Goal: Task Accomplishment & Management: Manage account settings

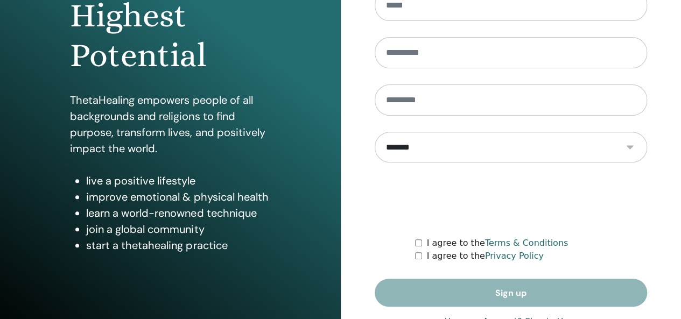
scroll to position [197, 0]
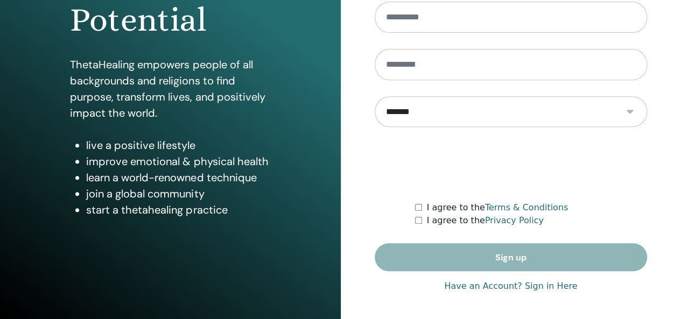
click at [498, 286] on link "Have an Account? Sign in Here" at bounding box center [510, 286] width 133 height 13
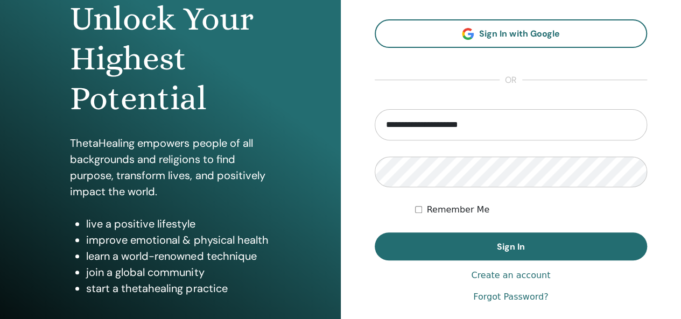
scroll to position [161, 0]
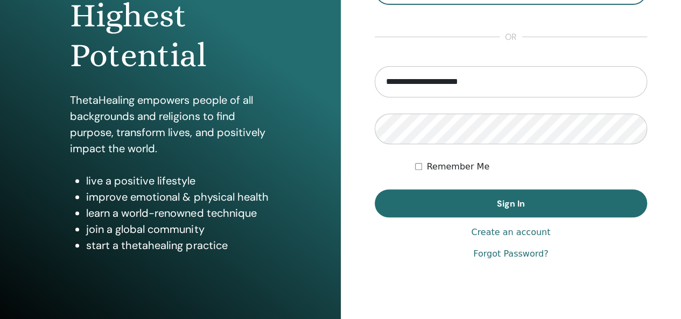
click at [518, 202] on span "Sign In" at bounding box center [511, 203] width 28 height 11
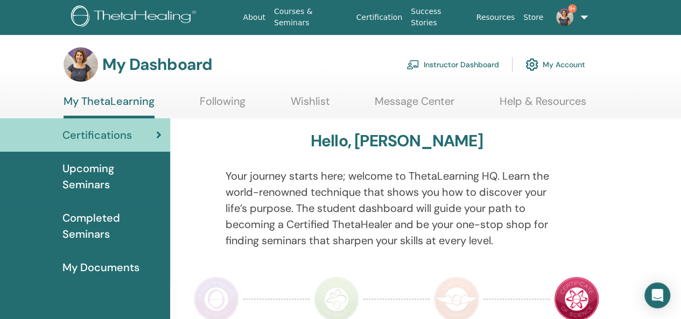
click at [487, 66] on link "Instructor Dashboard" at bounding box center [452, 65] width 93 height 24
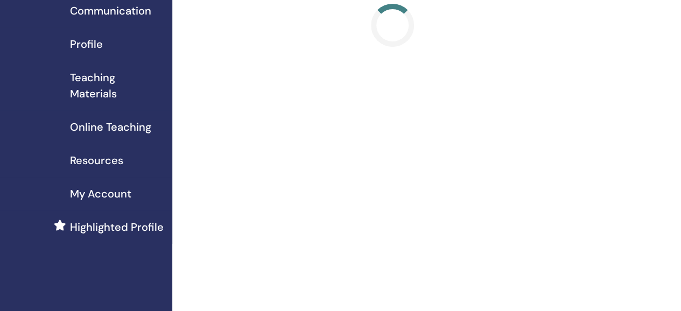
scroll to position [108, 0]
click at [142, 229] on span "Highlighted Profile" at bounding box center [117, 226] width 94 height 16
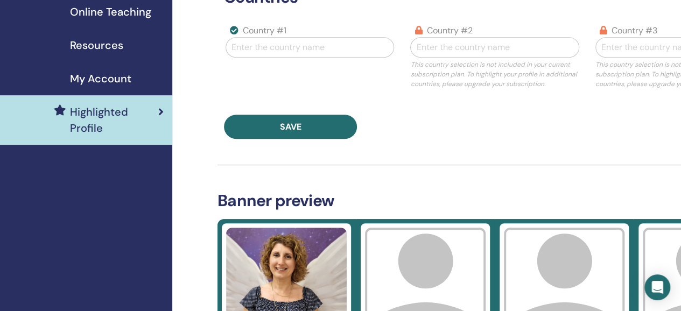
scroll to position [161, 0]
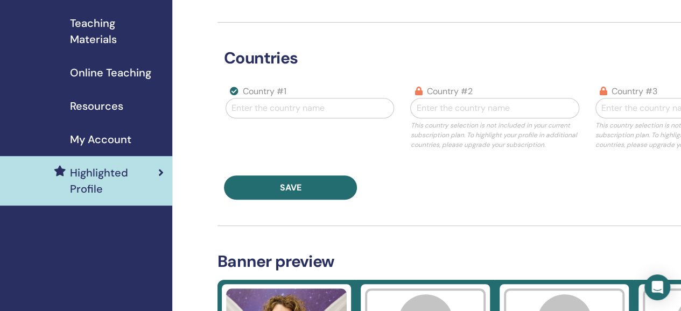
click at [235, 93] on icon at bounding box center [234, 91] width 9 height 9
click at [263, 107] on div at bounding box center [309, 108] width 157 height 15
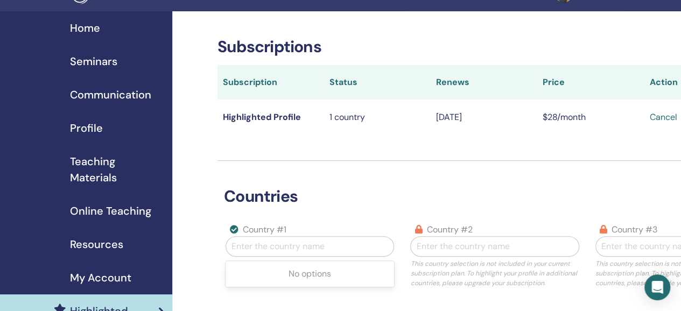
scroll to position [0, 0]
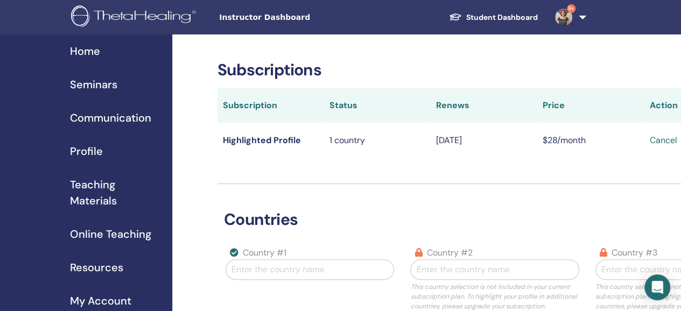
click at [286, 142] on td "Highlighted Profile" at bounding box center [270, 140] width 107 height 35
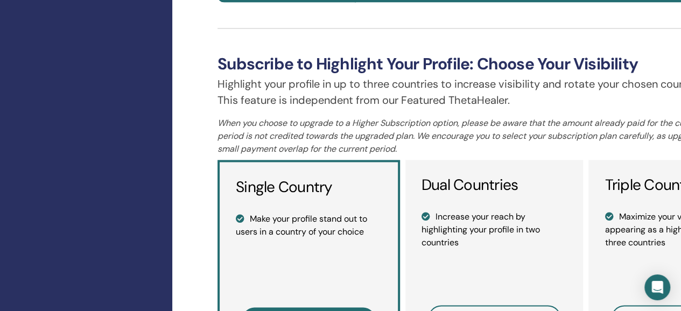
scroll to position [807, 0]
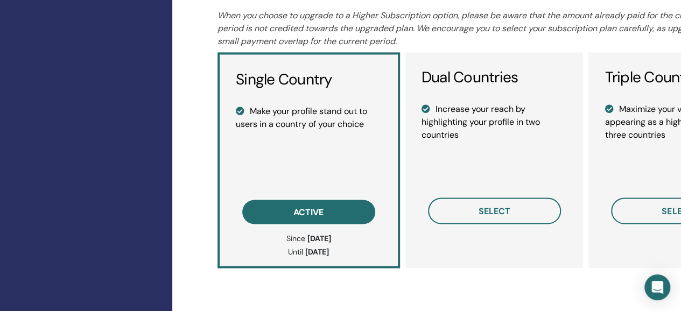
click at [314, 211] on span "active" at bounding box center [308, 211] width 30 height 11
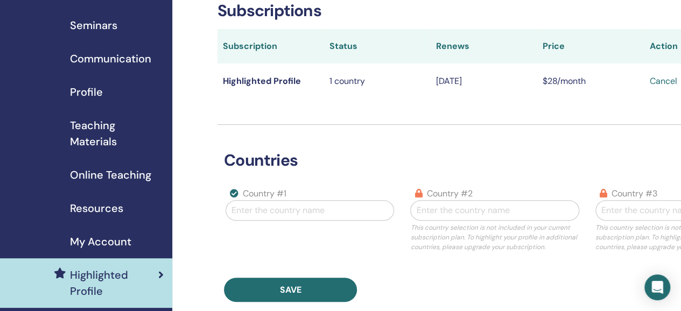
scroll to position [161, 0]
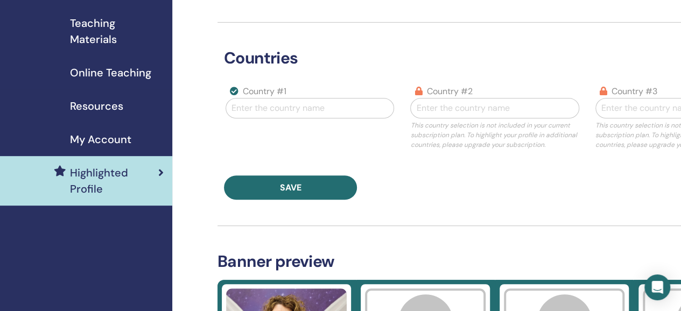
click at [110, 178] on span "Highlighted Profile" at bounding box center [114, 181] width 88 height 32
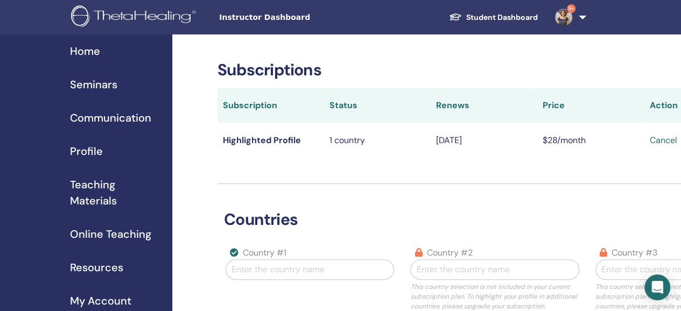
click at [98, 268] on span "Resources" at bounding box center [96, 267] width 53 height 16
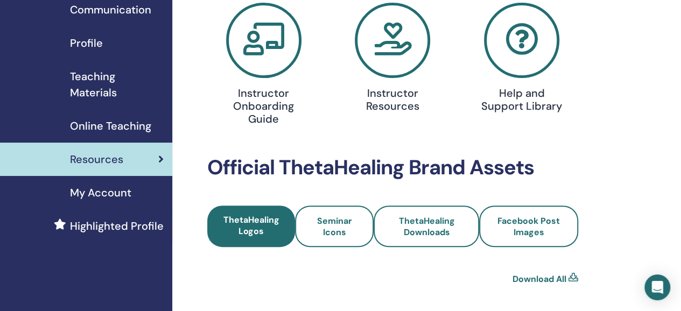
scroll to position [108, 0]
click at [117, 192] on span "My Account" at bounding box center [100, 193] width 61 height 16
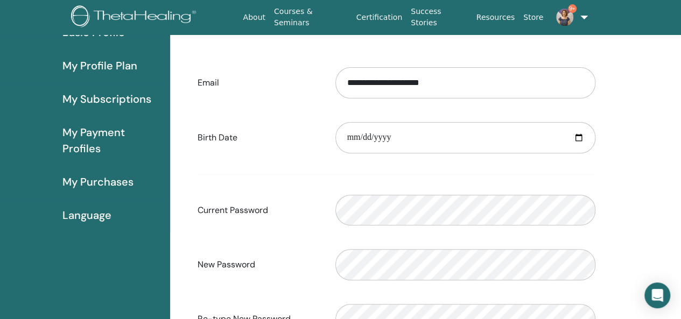
scroll to position [34, 0]
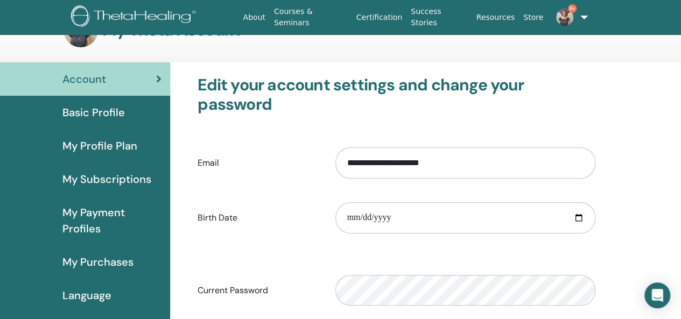
click at [116, 115] on span "Basic Profile" at bounding box center [93, 112] width 62 height 16
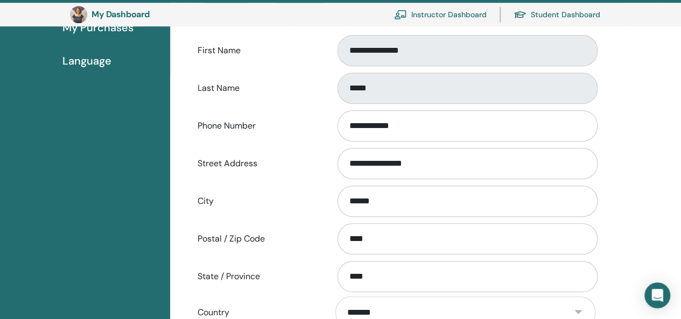
scroll to position [131, 0]
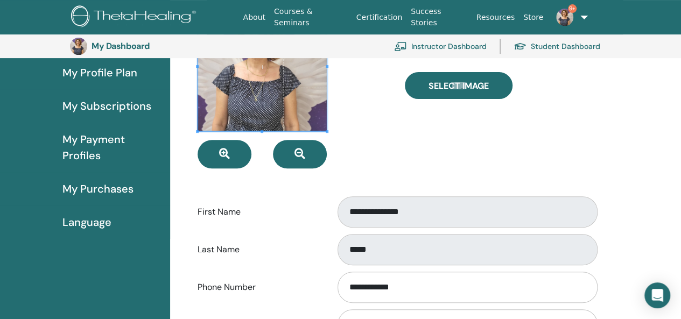
click at [113, 192] on span "My Purchases" at bounding box center [97, 189] width 71 height 16
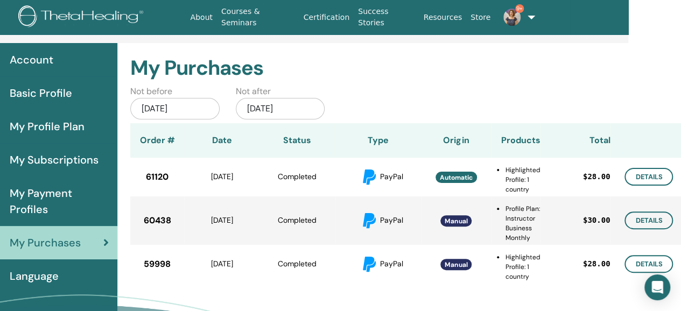
scroll to position [54, 58]
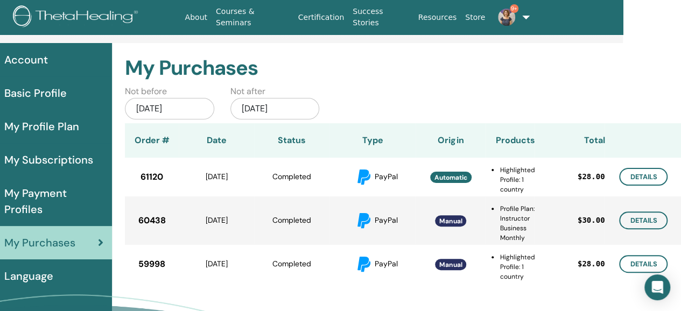
click at [647, 178] on link "Details" at bounding box center [643, 177] width 48 height 18
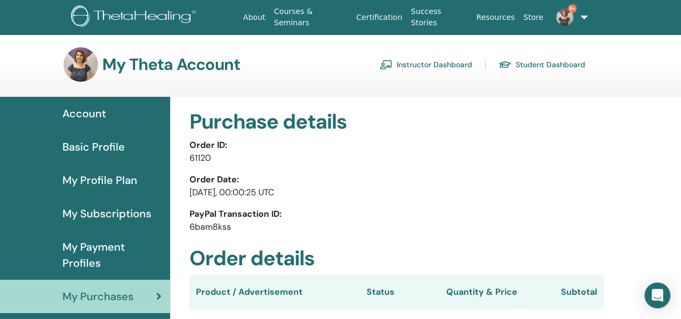
click at [125, 182] on span "My Profile Plan" at bounding box center [99, 180] width 75 height 16
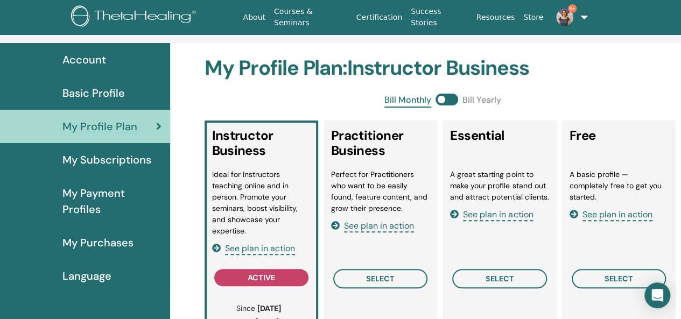
scroll to position [131, 0]
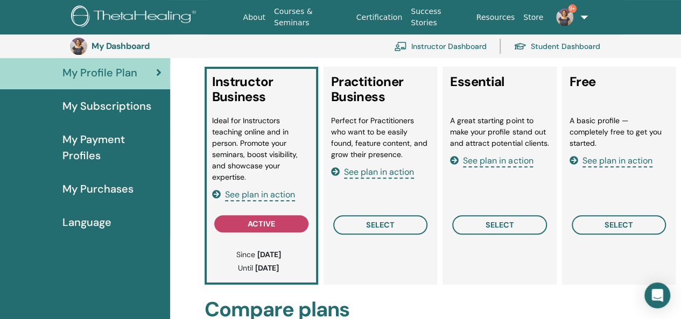
click at [241, 197] on span "See plan in action" at bounding box center [260, 195] width 70 height 12
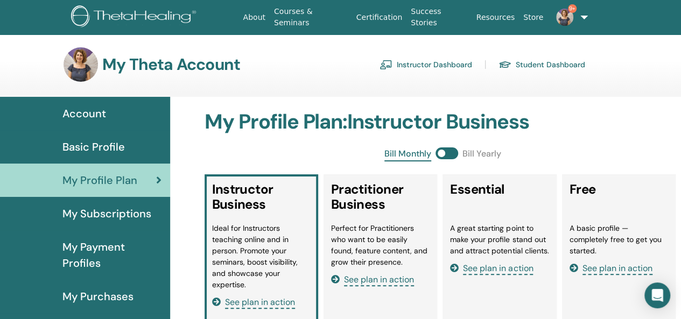
click at [103, 244] on span "My Payment Profiles" at bounding box center [111, 255] width 99 height 32
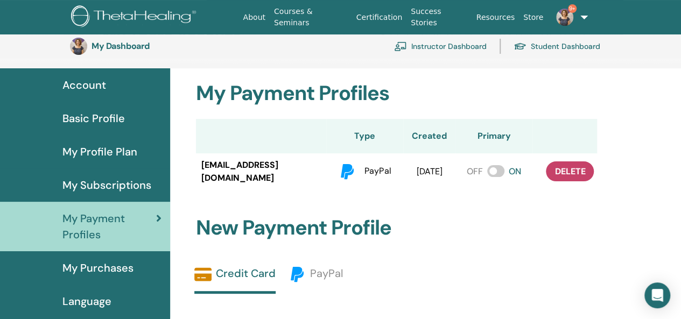
scroll to position [131, 0]
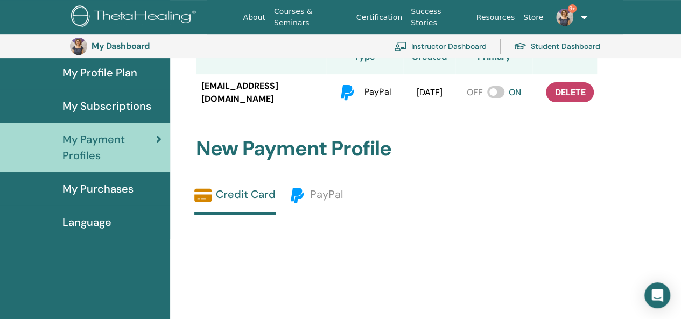
click at [114, 191] on span "My Purchases" at bounding box center [97, 189] width 71 height 16
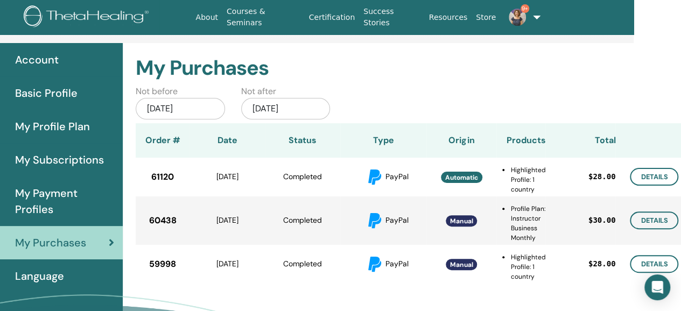
scroll to position [54, 58]
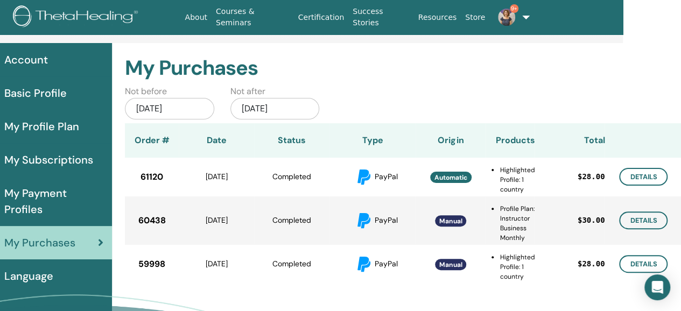
click at [38, 200] on span "My Payment Profiles" at bounding box center [53, 201] width 99 height 32
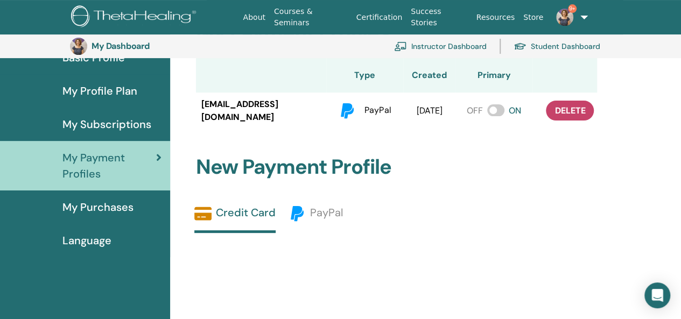
scroll to position [131, 0]
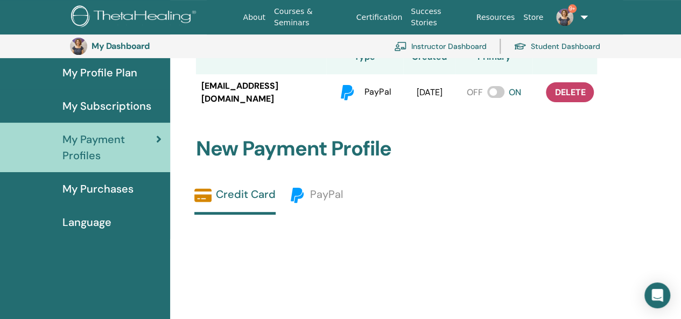
click at [496, 92] on span at bounding box center [495, 92] width 17 height 12
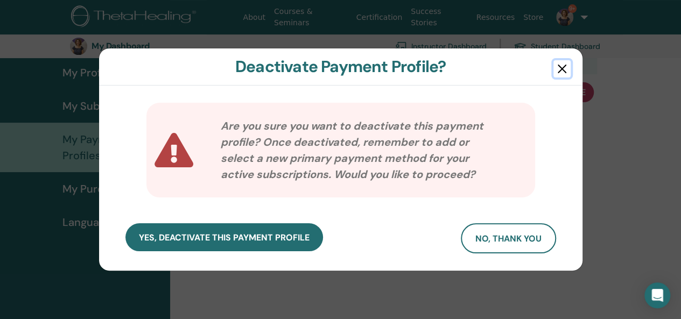
click at [563, 75] on button "button" at bounding box center [561, 68] width 17 height 17
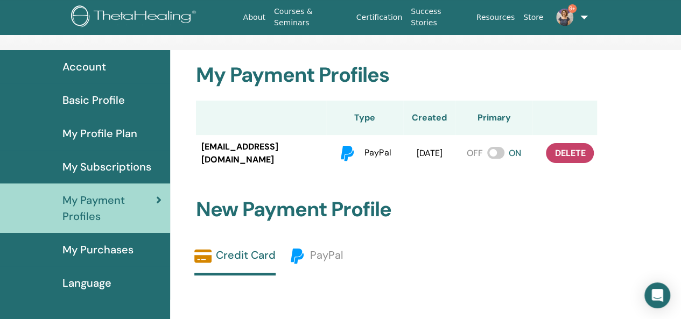
scroll to position [0, 0]
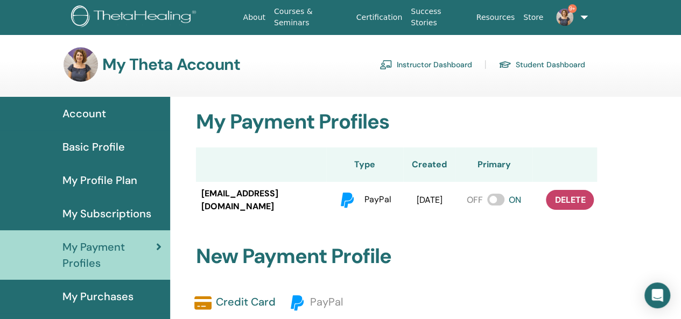
click at [138, 218] on span "My Subscriptions" at bounding box center [106, 214] width 89 height 16
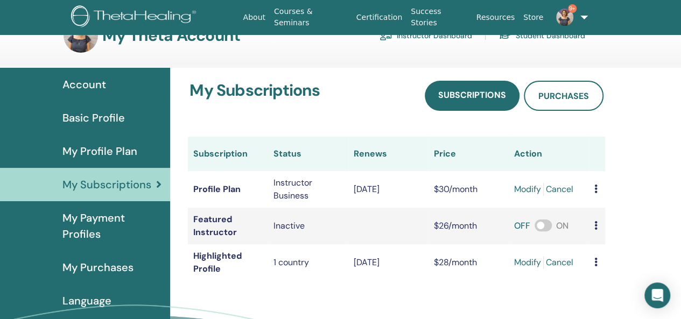
scroll to position [54, 0]
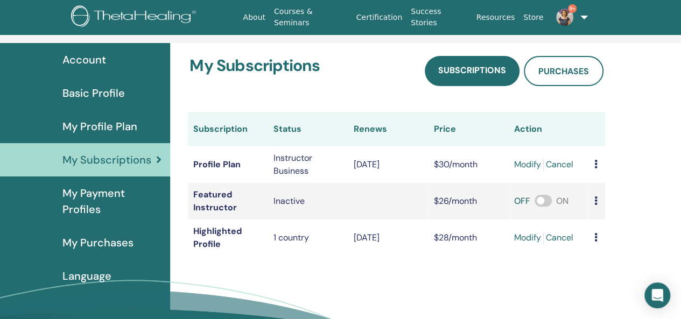
click at [594, 236] on icon at bounding box center [595, 237] width 3 height 9
click at [563, 238] on link "Cancel" at bounding box center [559, 237] width 27 height 13
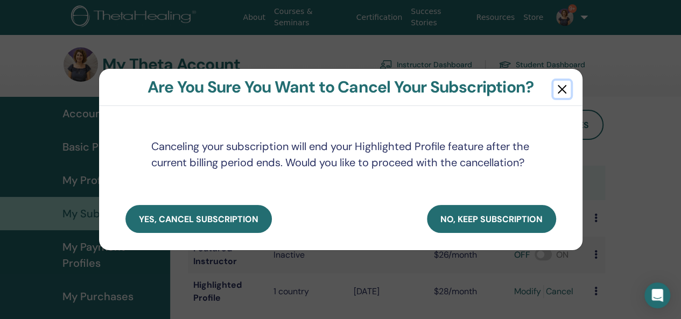
click at [561, 82] on button "button" at bounding box center [561, 89] width 17 height 17
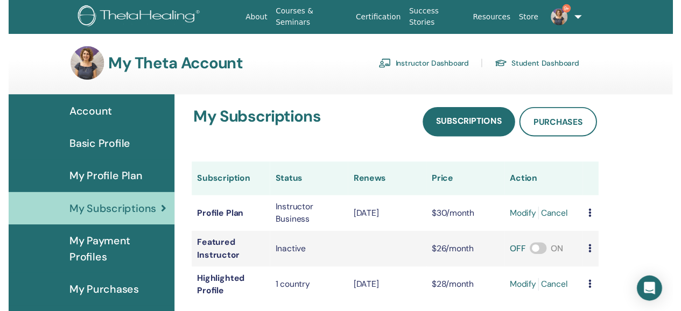
scroll to position [54, 0]
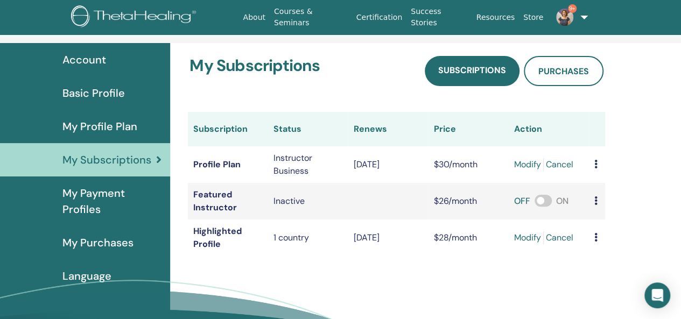
click at [595, 237] on icon at bounding box center [595, 237] width 3 height 9
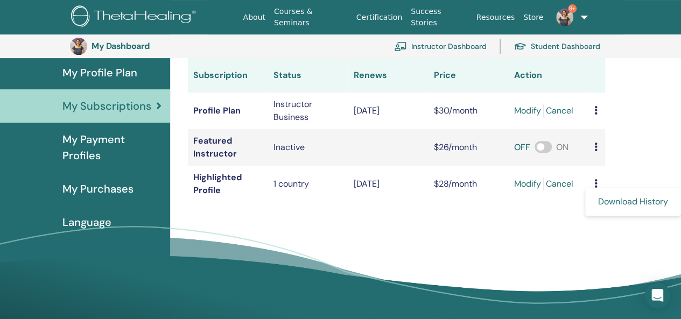
click at [552, 181] on link "Cancel" at bounding box center [559, 184] width 27 height 13
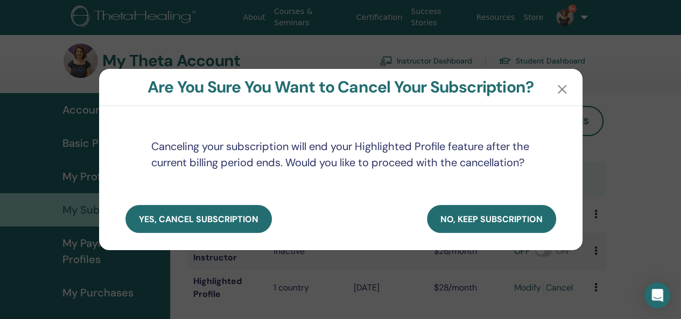
scroll to position [0, 0]
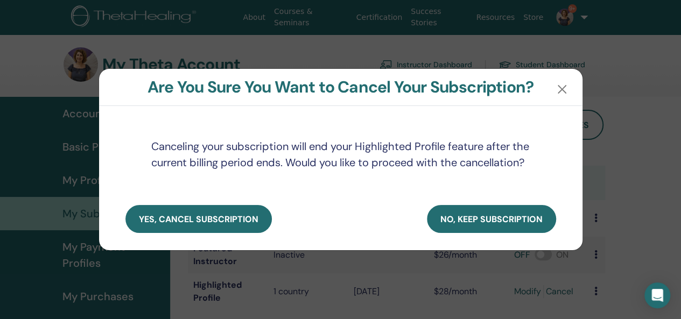
click at [236, 225] on span "yes, cancel subscription" at bounding box center [198, 219] width 119 height 11
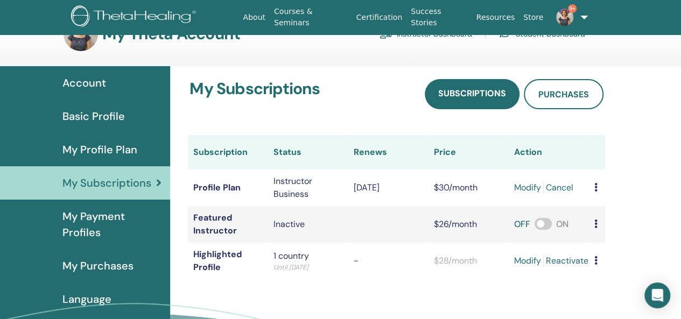
scroll to position [54, 0]
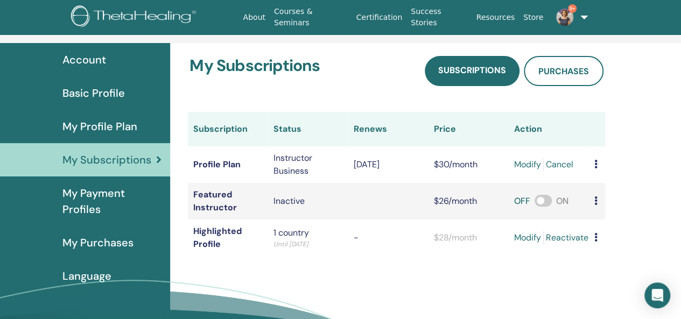
click at [595, 163] on icon at bounding box center [595, 164] width 3 height 9
click at [561, 166] on link "Cancel" at bounding box center [559, 164] width 27 height 13
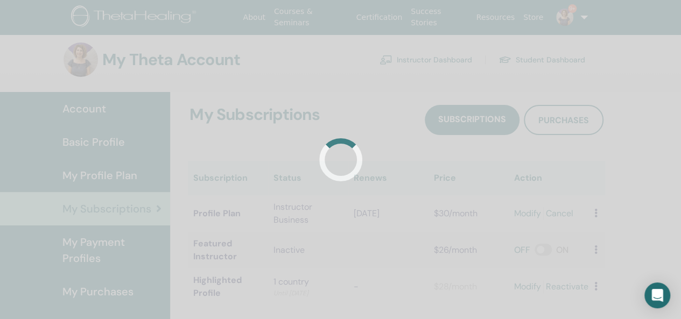
scroll to position [0, 0]
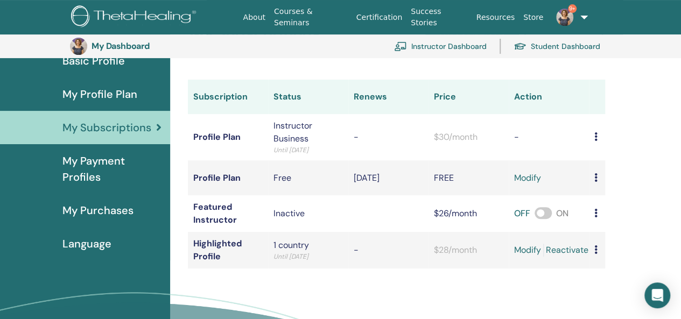
scroll to position [131, 0]
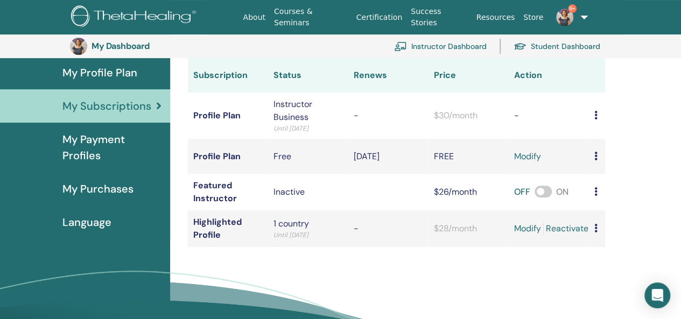
click at [594, 119] on icon at bounding box center [595, 115] width 3 height 9
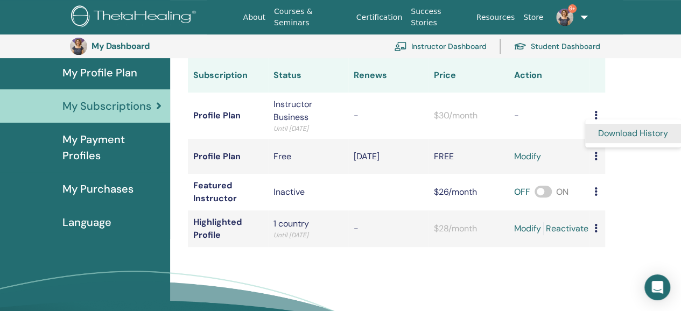
click at [614, 134] on link "Download History" at bounding box center [633, 133] width 96 height 19
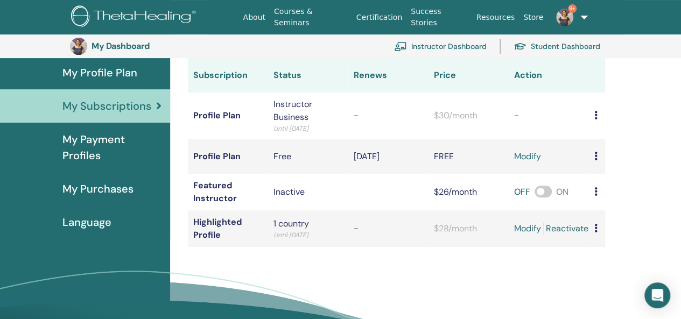
click at [118, 144] on span "My Payment Profiles" at bounding box center [111, 147] width 99 height 32
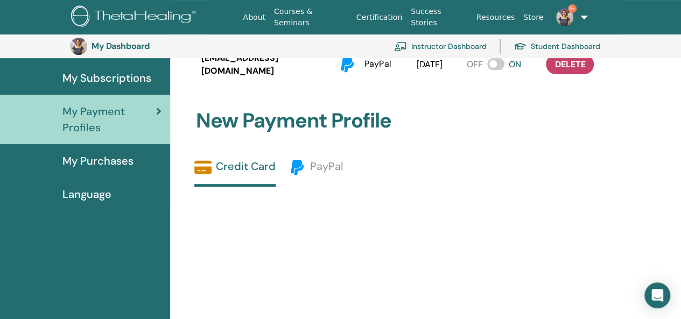
scroll to position [77, 0]
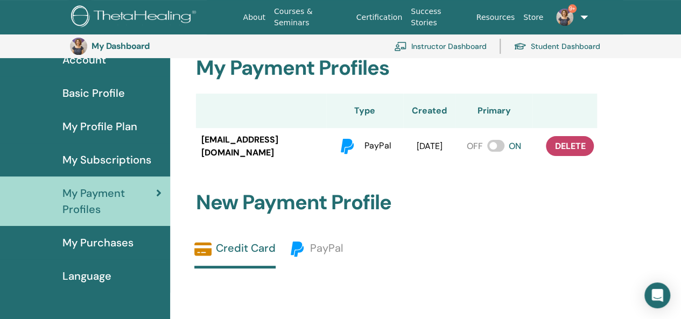
click at [107, 237] on span "My Purchases" at bounding box center [97, 243] width 71 height 16
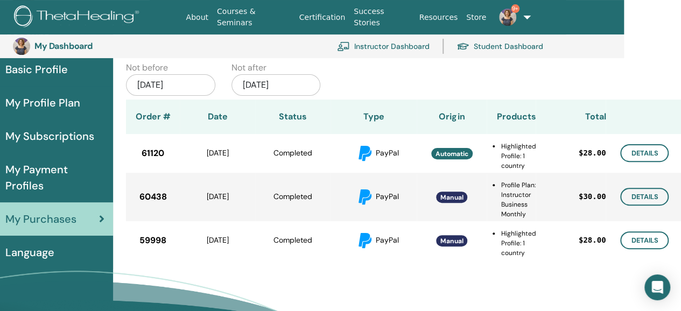
scroll to position [77, 57]
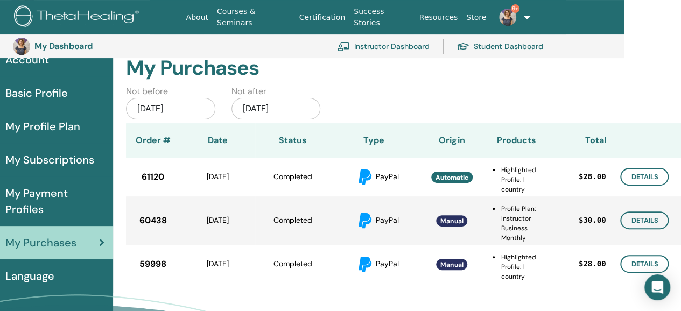
click at [85, 157] on span "My Subscriptions" at bounding box center [49, 160] width 89 height 16
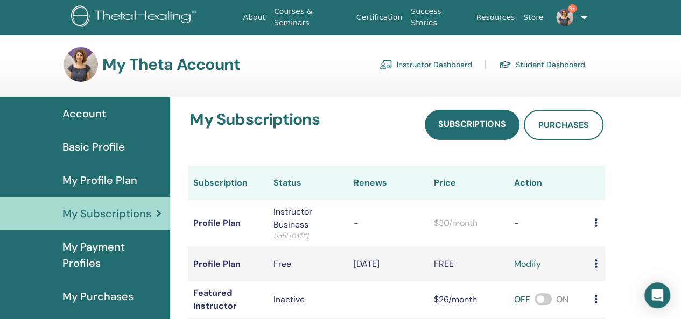
click at [400, 63] on link "Instructor Dashboard" at bounding box center [425, 64] width 93 height 17
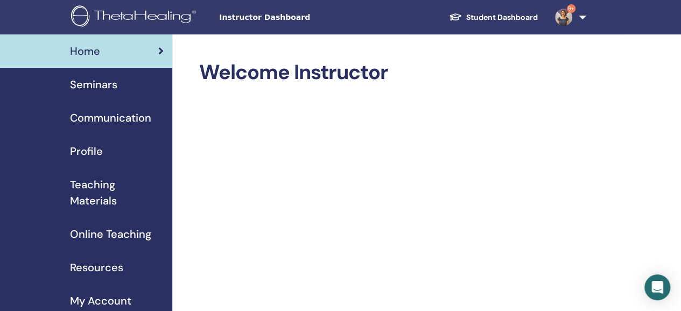
click at [108, 90] on span "Seminars" at bounding box center [93, 84] width 47 height 16
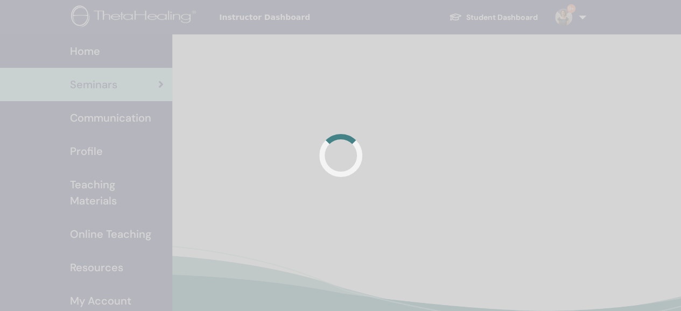
drag, startPoint x: 0, startPoint y: 0, endPoint x: 110, endPoint y: 88, distance: 140.5
click at [110, 88] on div at bounding box center [340, 155] width 681 height 311
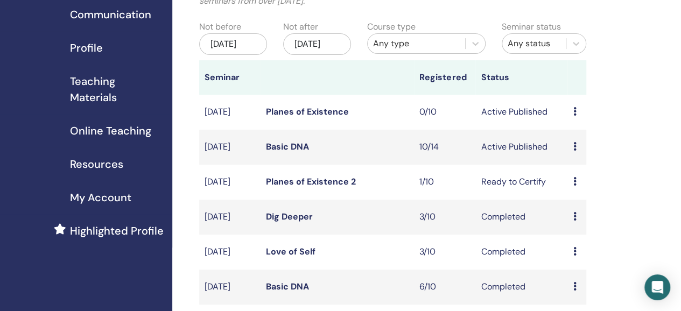
scroll to position [161, 0]
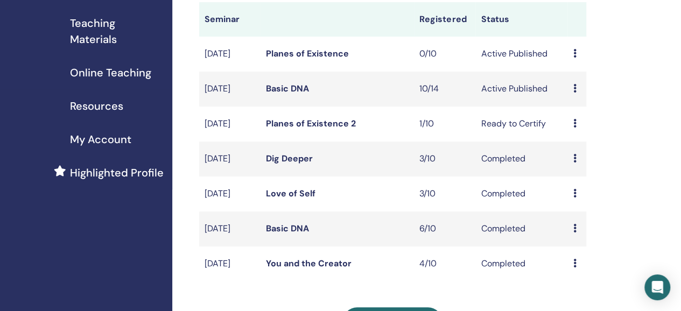
click at [575, 128] on icon at bounding box center [573, 123] width 3 height 9
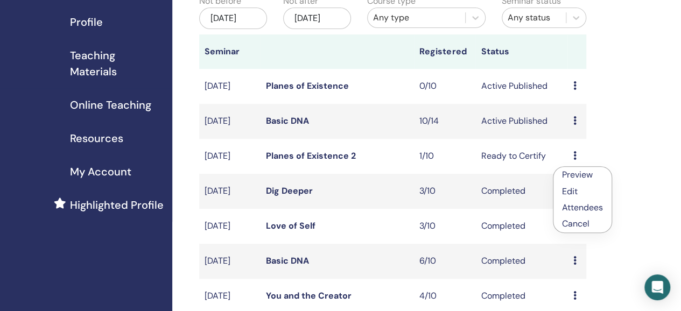
scroll to position [108, 0]
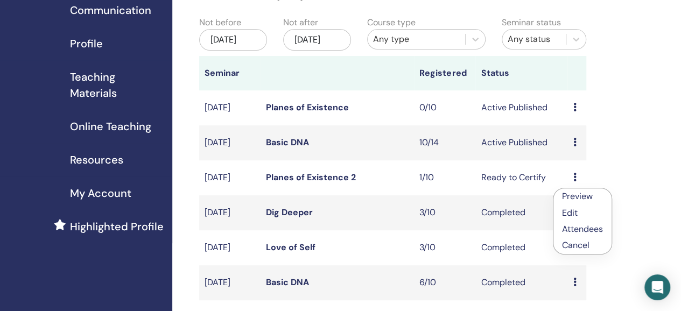
click at [326, 113] on link "Planes of Existence" at bounding box center [307, 107] width 83 height 11
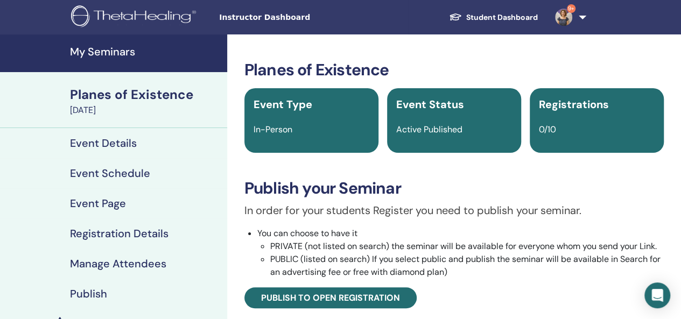
click at [133, 142] on h4 "Event Details" at bounding box center [103, 143] width 67 height 13
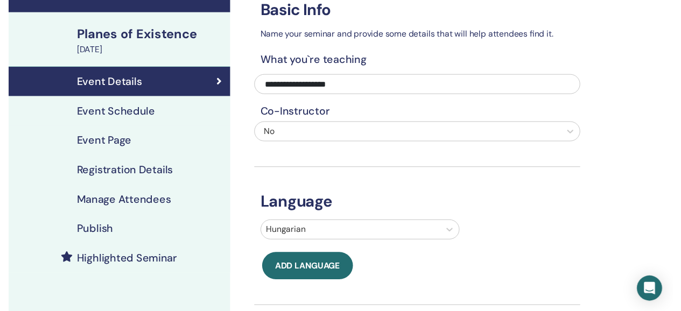
scroll to position [108, 0]
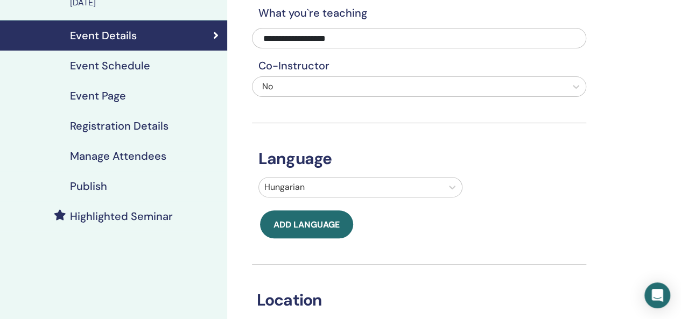
click at [130, 68] on h4 "Event Schedule" at bounding box center [110, 65] width 80 height 13
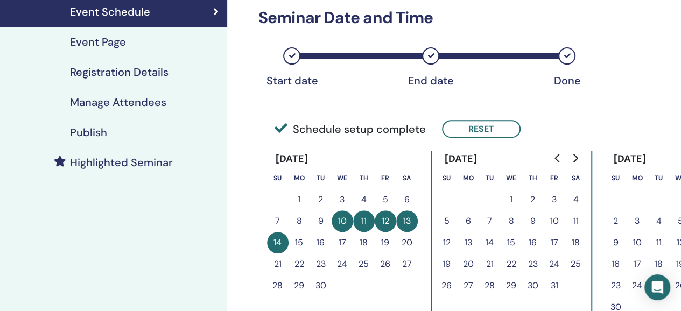
scroll to position [215, 0]
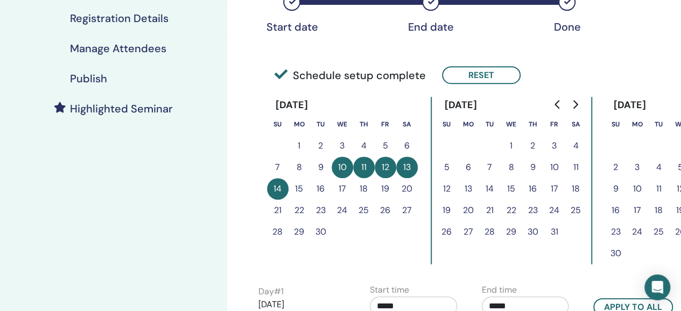
click at [473, 75] on button "Reset" at bounding box center [481, 75] width 79 height 18
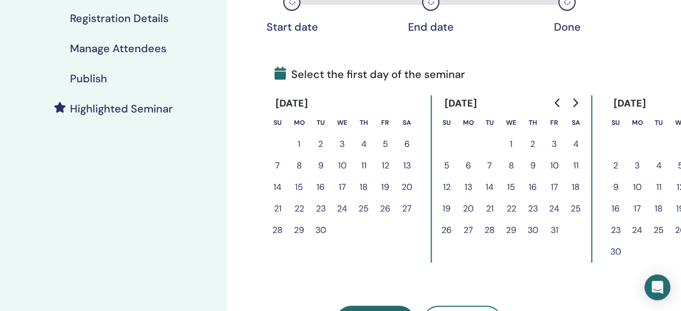
click at [298, 167] on button "8" at bounding box center [299, 166] width 22 height 22
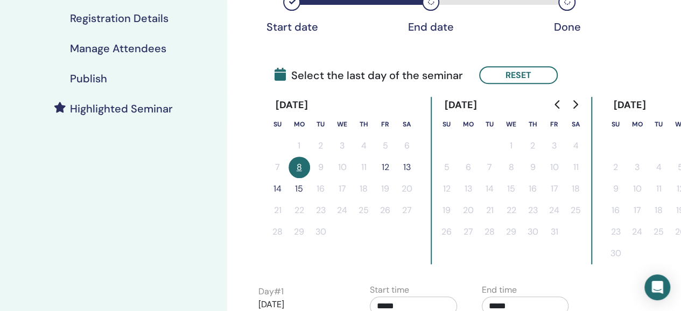
click at [515, 74] on button "Reset" at bounding box center [518, 75] width 79 height 18
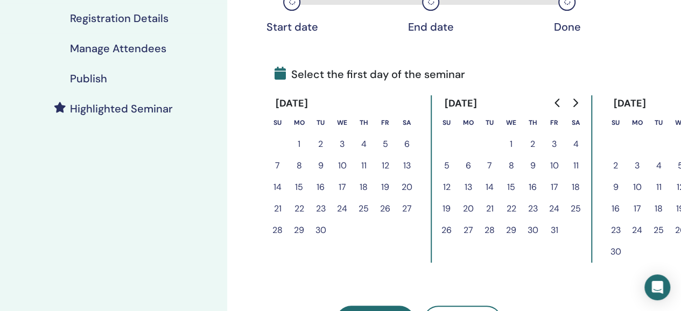
click at [388, 162] on button "12" at bounding box center [385, 166] width 22 height 22
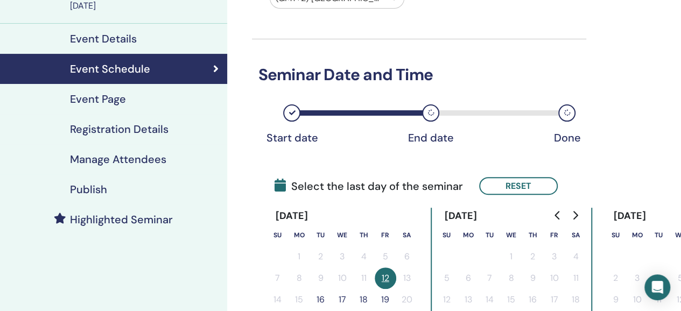
scroll to position [161, 0]
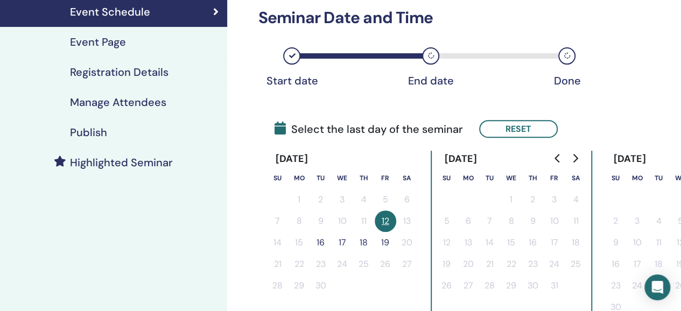
click at [325, 241] on button "16" at bounding box center [321, 243] width 22 height 22
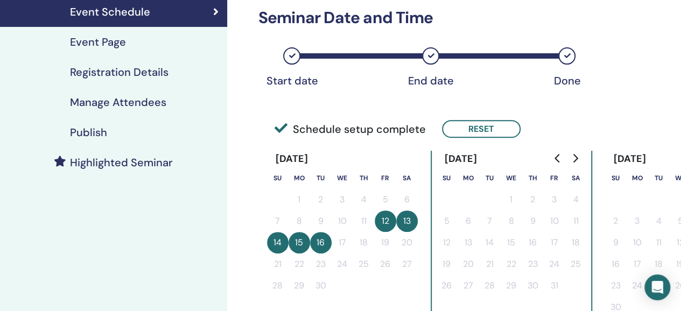
click at [298, 244] on button "15" at bounding box center [299, 243] width 22 height 22
click at [279, 245] on button "14" at bounding box center [278, 243] width 22 height 22
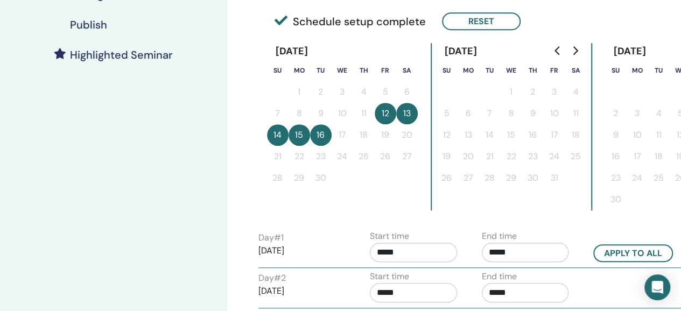
click at [388, 109] on button "12" at bounding box center [385, 114] width 22 height 22
click at [465, 17] on button "Reset" at bounding box center [481, 21] width 79 height 18
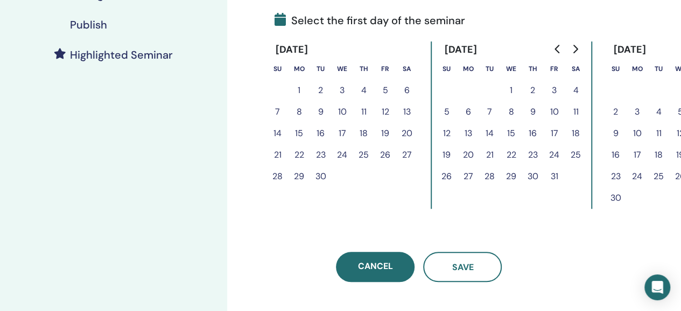
click at [299, 113] on button "8" at bounding box center [299, 112] width 22 height 22
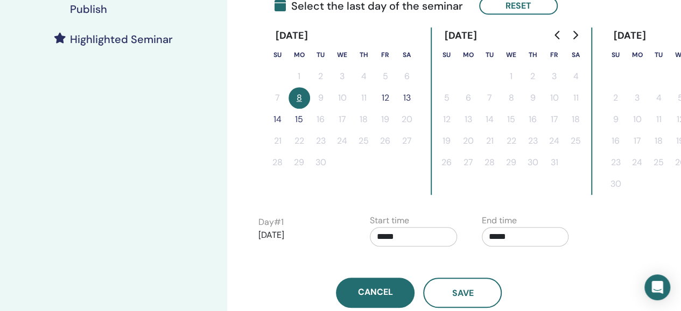
scroll to position [323, 0]
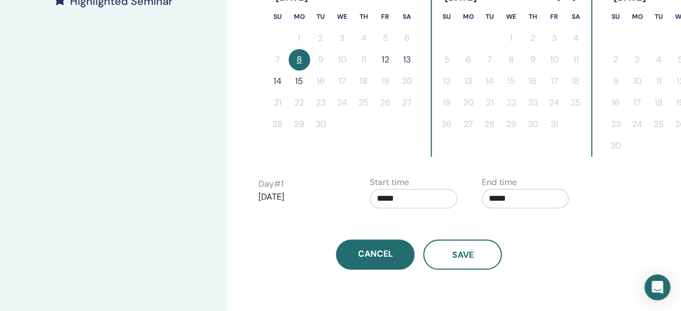
click at [303, 80] on button "15" at bounding box center [299, 81] width 22 height 22
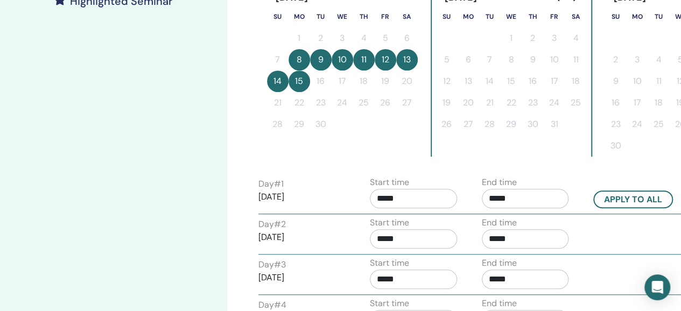
click at [384, 63] on button "12" at bounding box center [385, 60] width 22 height 22
click at [300, 81] on button "15" at bounding box center [299, 81] width 22 height 22
click at [280, 81] on button "14" at bounding box center [278, 81] width 22 height 22
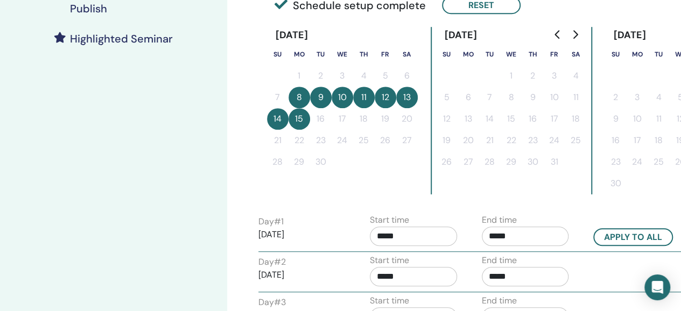
scroll to position [269, 0]
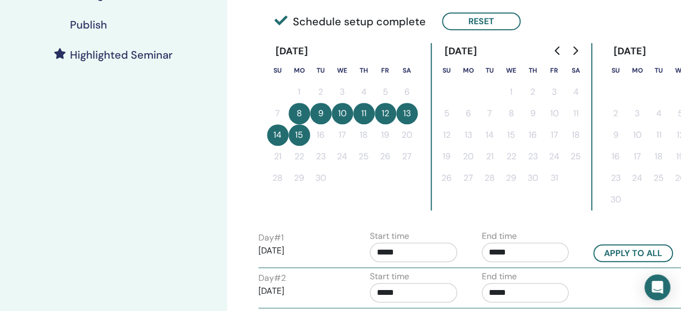
click at [450, 25] on button "Reset" at bounding box center [481, 21] width 79 height 18
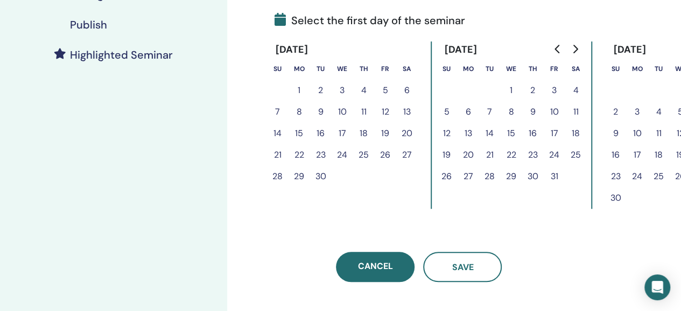
click at [298, 114] on button "8" at bounding box center [299, 112] width 22 height 22
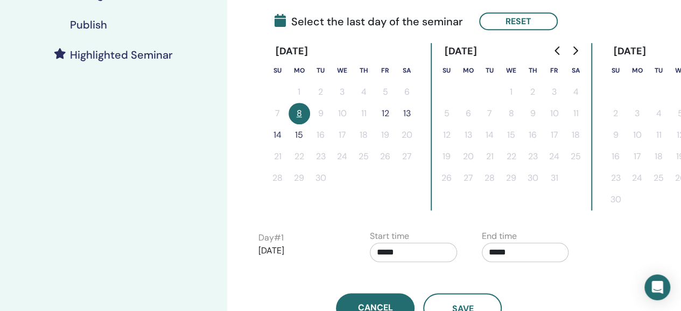
click at [385, 114] on button "12" at bounding box center [385, 114] width 22 height 22
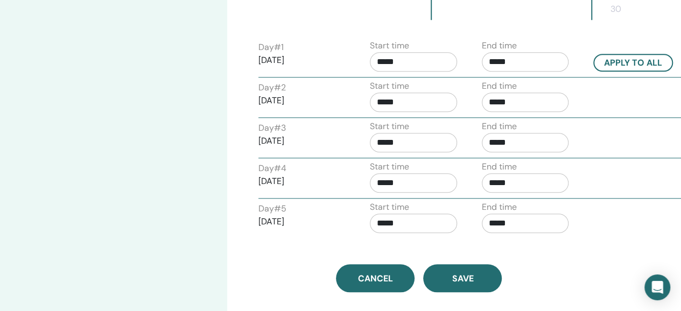
scroll to position [484, 0]
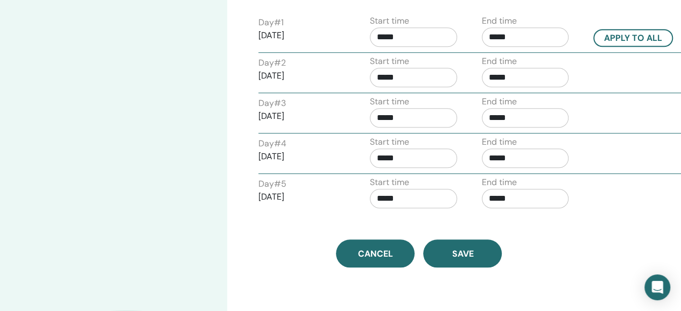
click at [463, 251] on span "Save" at bounding box center [462, 253] width 22 height 11
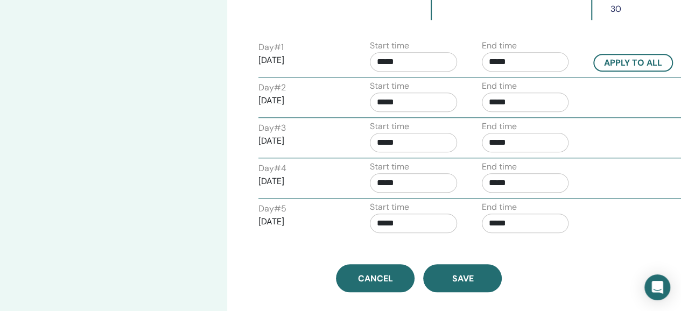
scroll to position [471, 0]
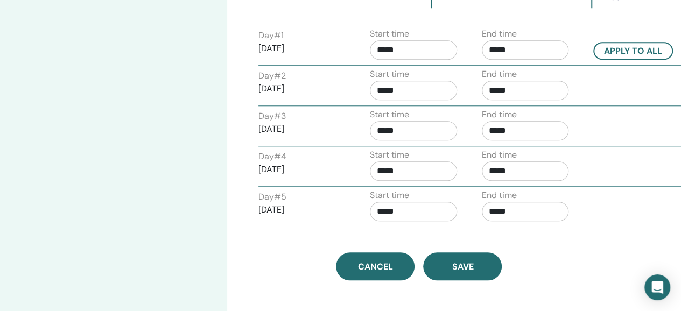
click at [464, 261] on span "Save" at bounding box center [462, 266] width 22 height 11
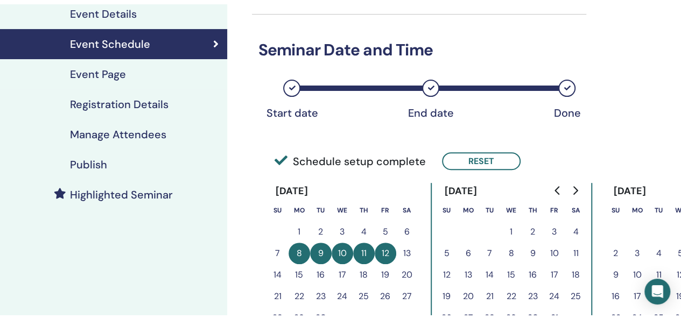
scroll to position [41, 0]
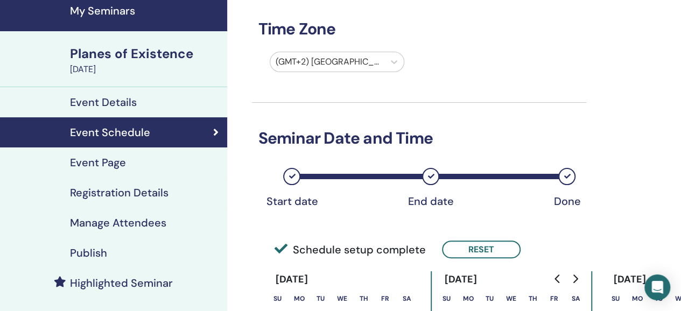
click at [146, 59] on div "Planes of Existence" at bounding box center [145, 54] width 151 height 18
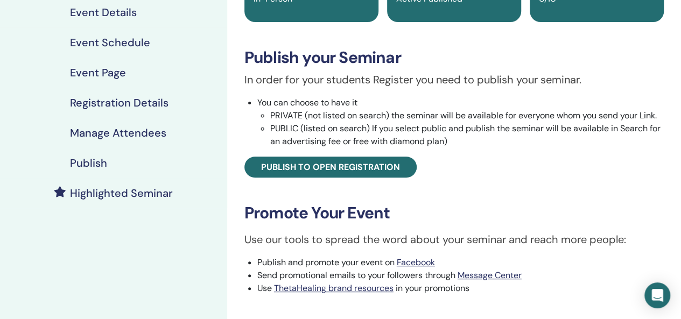
scroll to position [202, 0]
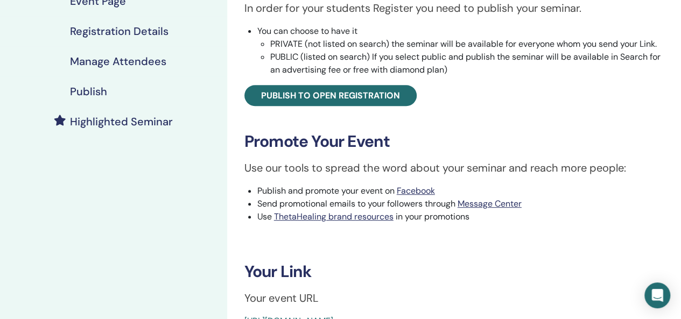
click at [379, 100] on span "Publish to open registration" at bounding box center [330, 95] width 139 height 11
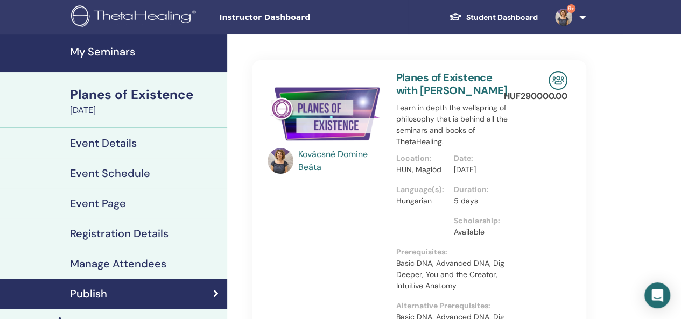
click at [124, 57] on h4 "My Seminars" at bounding box center [145, 51] width 151 height 13
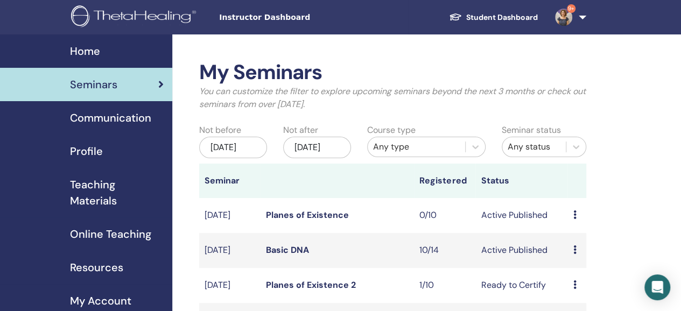
click at [582, 17] on link "9+" at bounding box center [568, 17] width 44 height 34
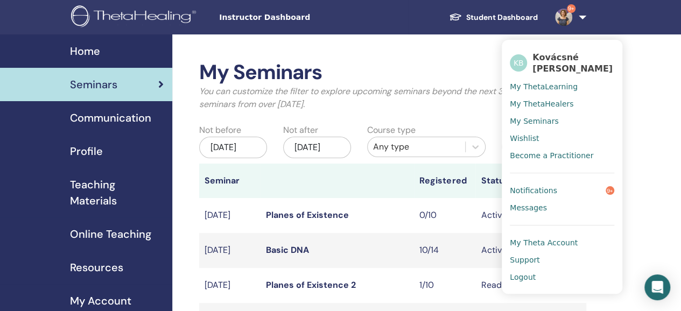
click at [529, 278] on span "Logout" at bounding box center [523, 277] width 26 height 10
